Goal: Task Accomplishment & Management: Use online tool/utility

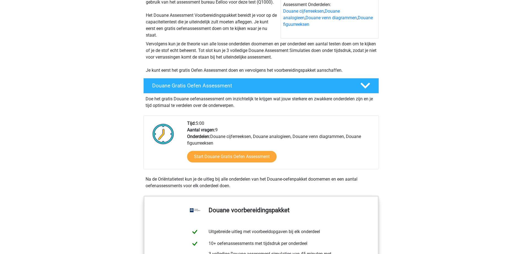
scroll to position [83, 0]
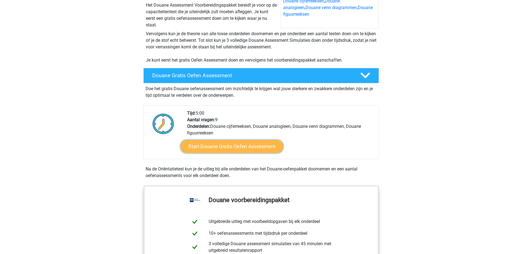
click at [224, 153] on link "Start Douane Gratis Oefen Assessment" at bounding box center [231, 146] width 103 height 13
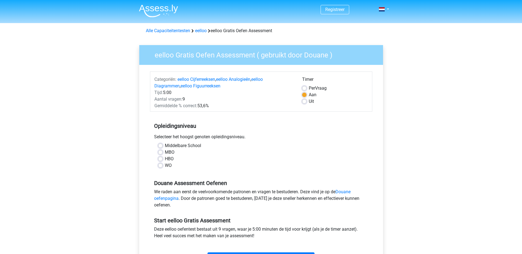
click at [168, 151] on label "MBO" at bounding box center [170, 152] width 10 height 7
click at [163, 151] on input "MBO" at bounding box center [160, 152] width 4 height 6
radio input "true"
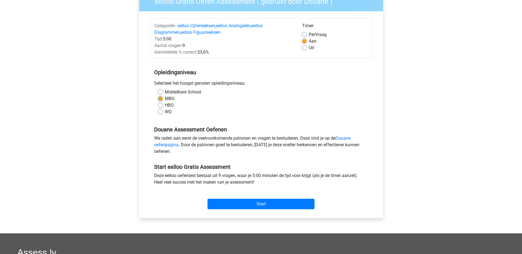
scroll to position [55, 0]
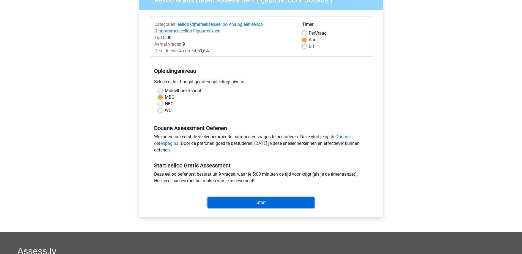
click at [273, 203] on input "Start" at bounding box center [261, 203] width 107 height 10
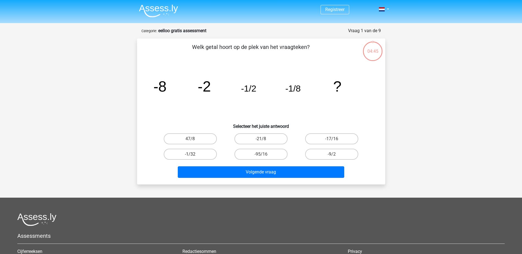
click at [195, 157] on label "-1/32" at bounding box center [190, 154] width 53 height 11
click at [194, 157] on input "-1/32" at bounding box center [192, 156] width 4 height 4
radio input "true"
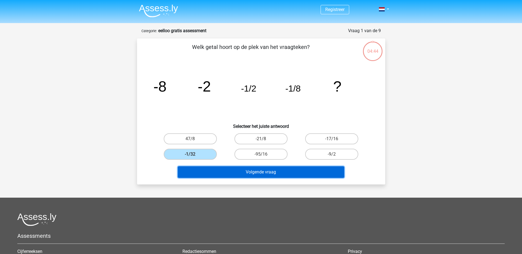
click at [271, 168] on button "Volgende vraag" at bounding box center [261, 173] width 167 height 12
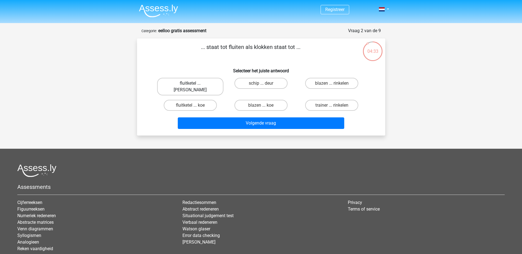
click at [206, 86] on label "fluitketel ... [PERSON_NAME]" at bounding box center [190, 87] width 66 height 18
click at [194, 86] on input "fluitketel ... [PERSON_NAME]" at bounding box center [192, 85] width 4 height 4
radio input "true"
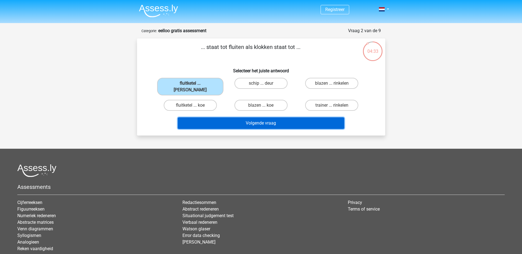
click at [263, 118] on button "Volgende vraag" at bounding box center [261, 124] width 167 height 12
